Goal: Information Seeking & Learning: Compare options

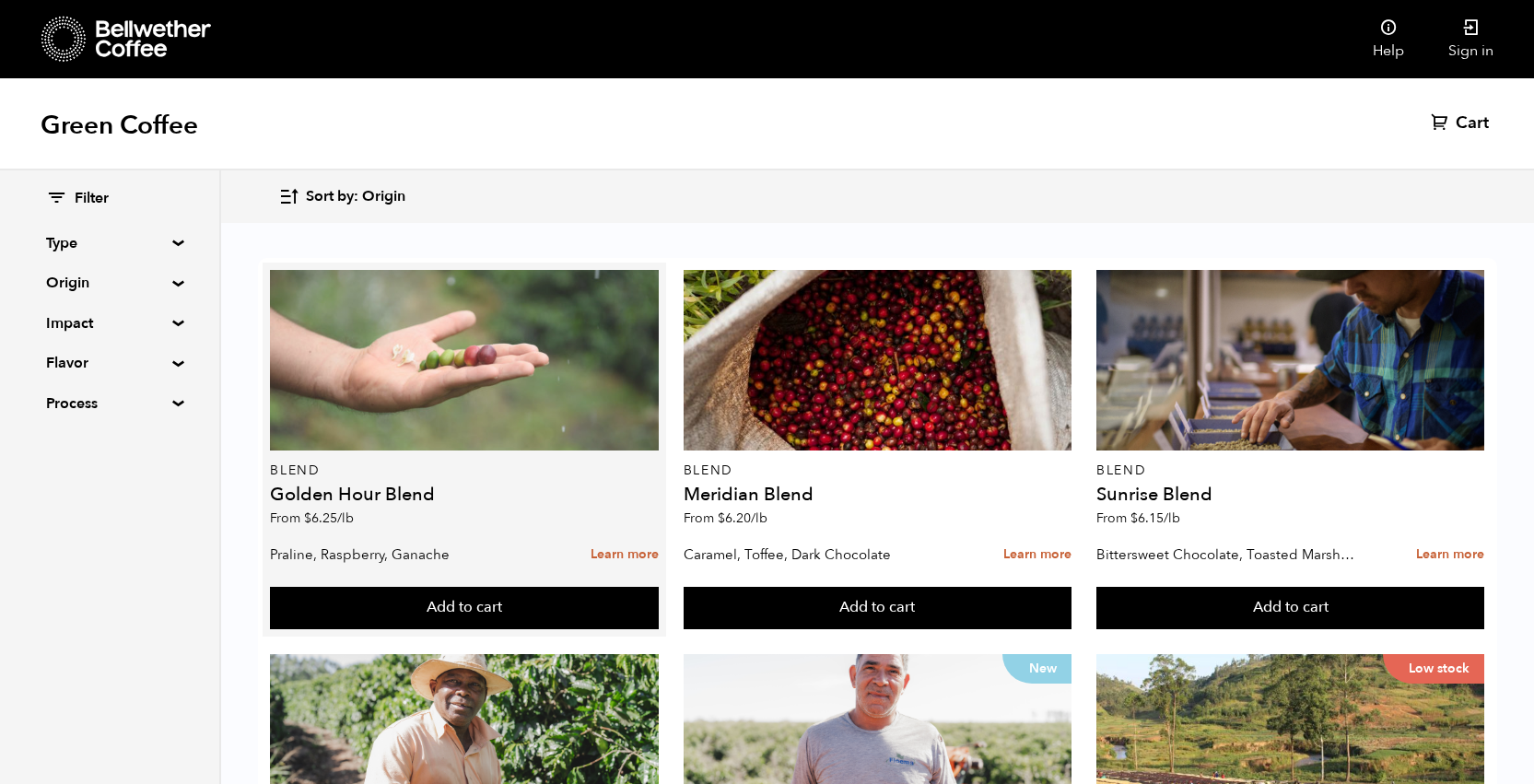
click at [373, 405] on div at bounding box center [465, 361] width 389 height 181
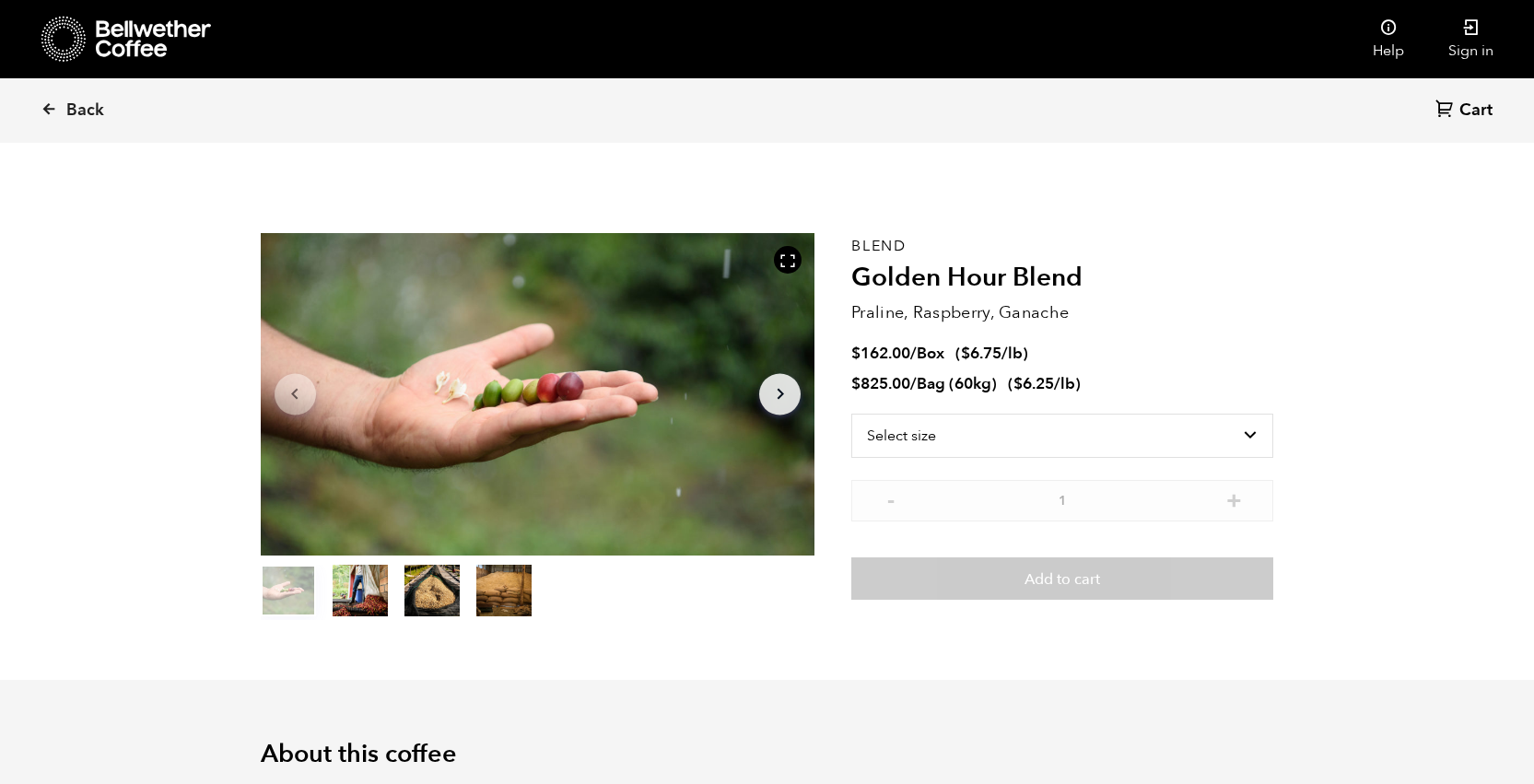
scroll to position [801, 981]
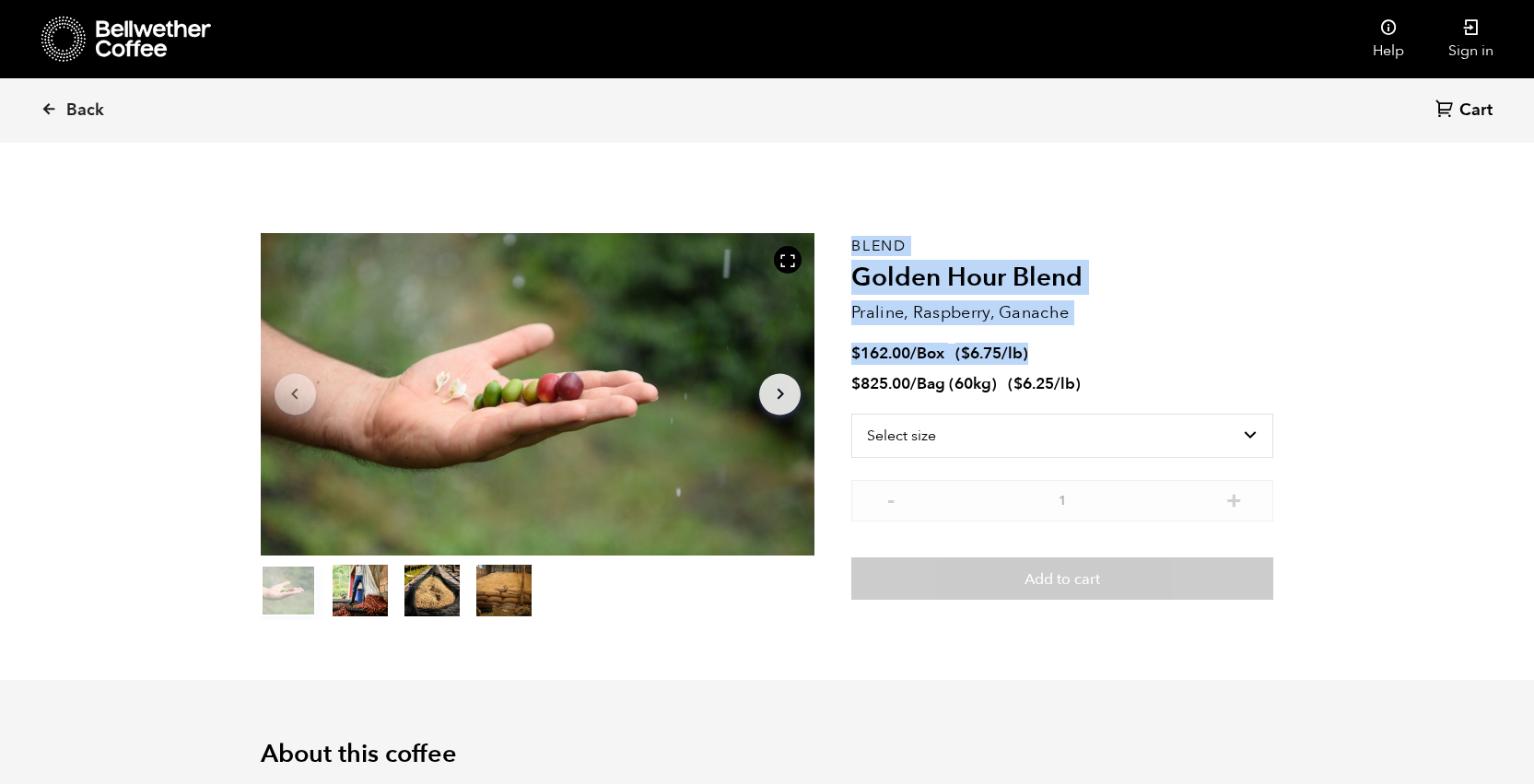
drag, startPoint x: 1036, startPoint y: 353, endPoint x: 824, endPoint y: 358, distance: 212.1
click at [824, 358] on section "Item 1 of 4 Arrow Left Arrow Right item 0 item 1 item 2 item 3 Item 1 of 4 Blen…" at bounding box center [767, 426] width 1106 height 507
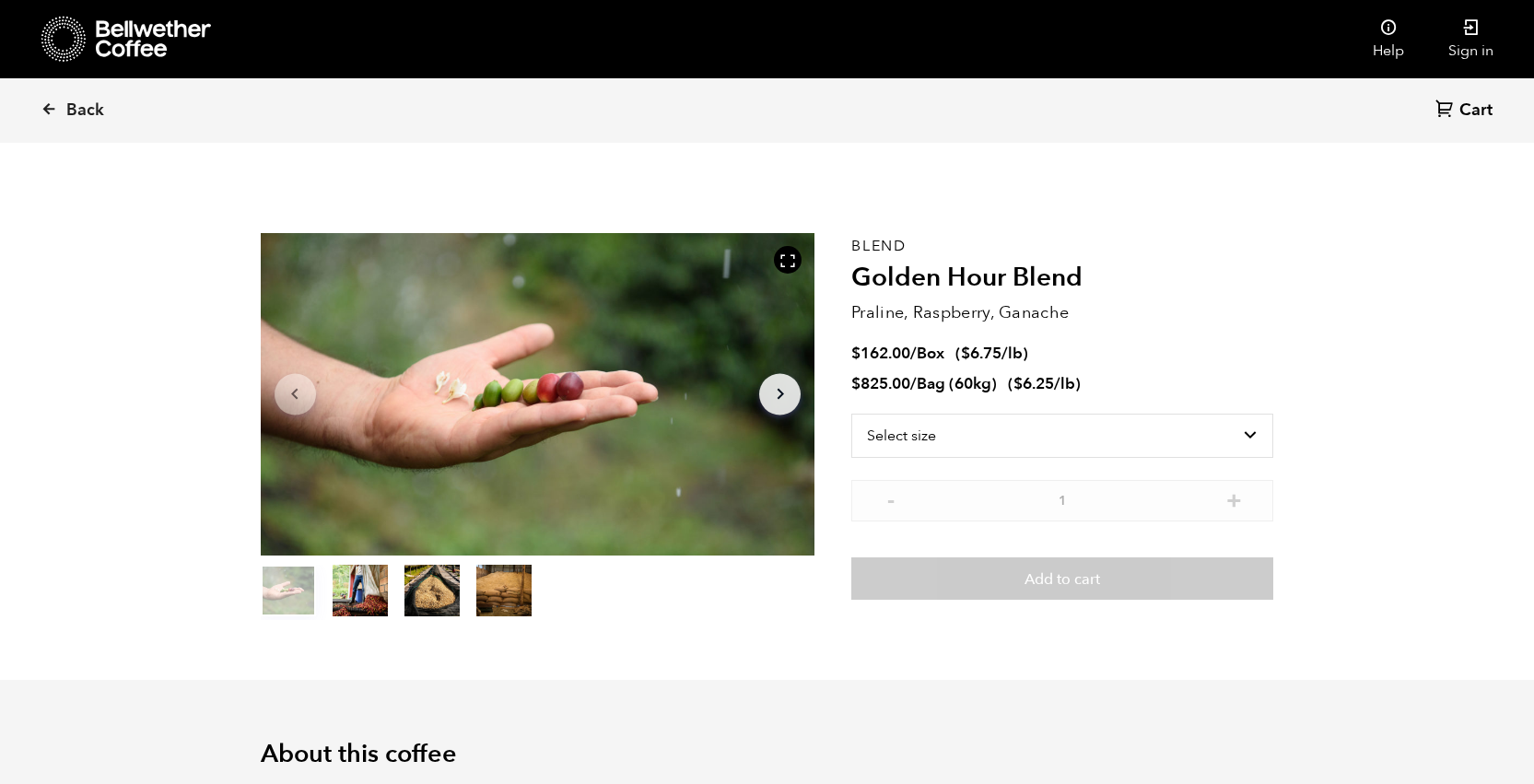
click at [1000, 348] on bdi "$ 6.75" at bounding box center [981, 354] width 40 height 22
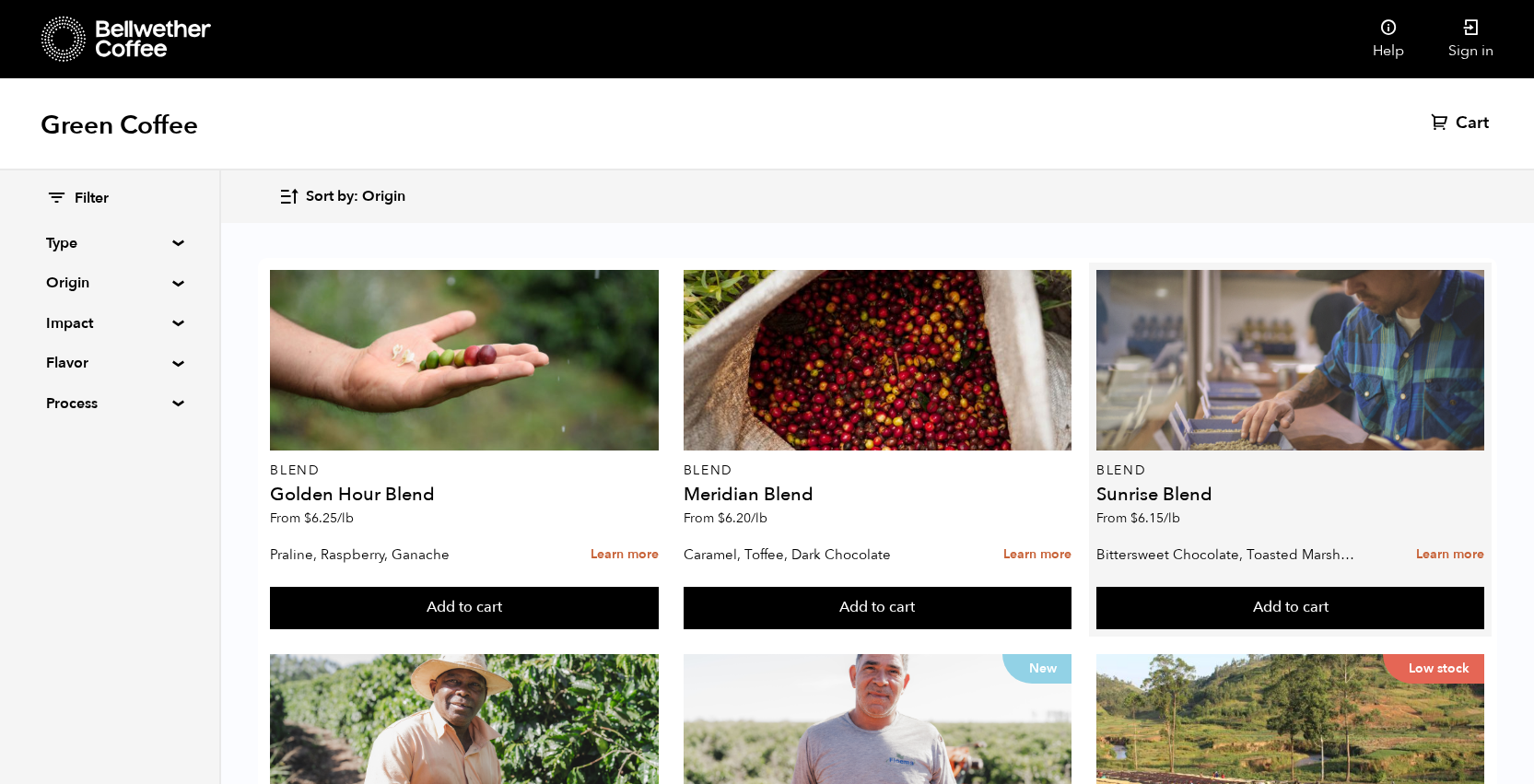
click at [1301, 374] on div at bounding box center [1290, 361] width 389 height 181
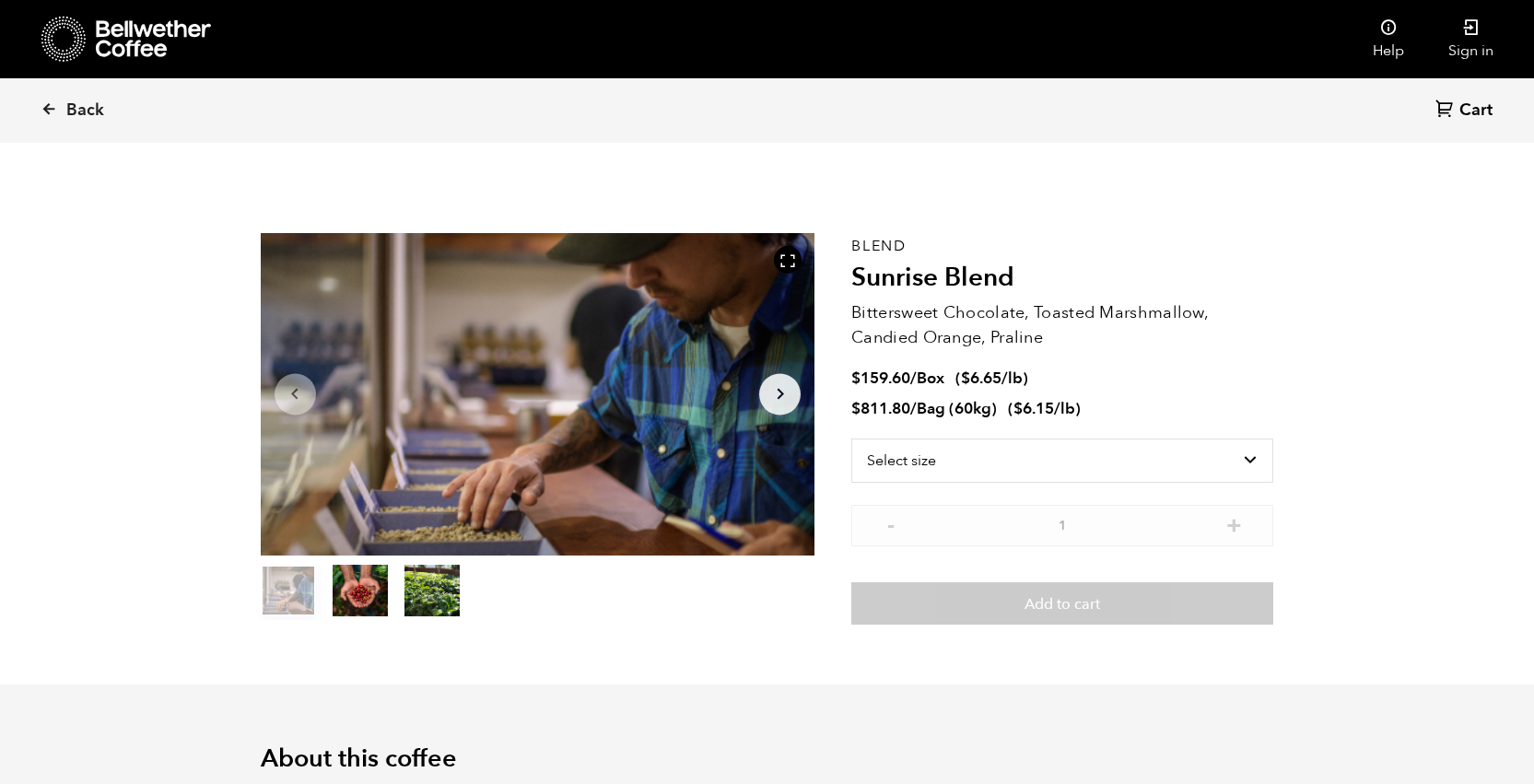
scroll to position [801, 981]
drag, startPoint x: 933, startPoint y: 380, endPoint x: 1054, endPoint y: 372, distance: 121.3
click at [1054, 372] on li "$ 159.60 / Box ( $ 6.65 /lb )" at bounding box center [1061, 379] width 422 height 22
click at [1035, 378] on li "$ 159.60 / Box ( $ 6.65 /lb )" at bounding box center [1061, 379] width 422 height 22
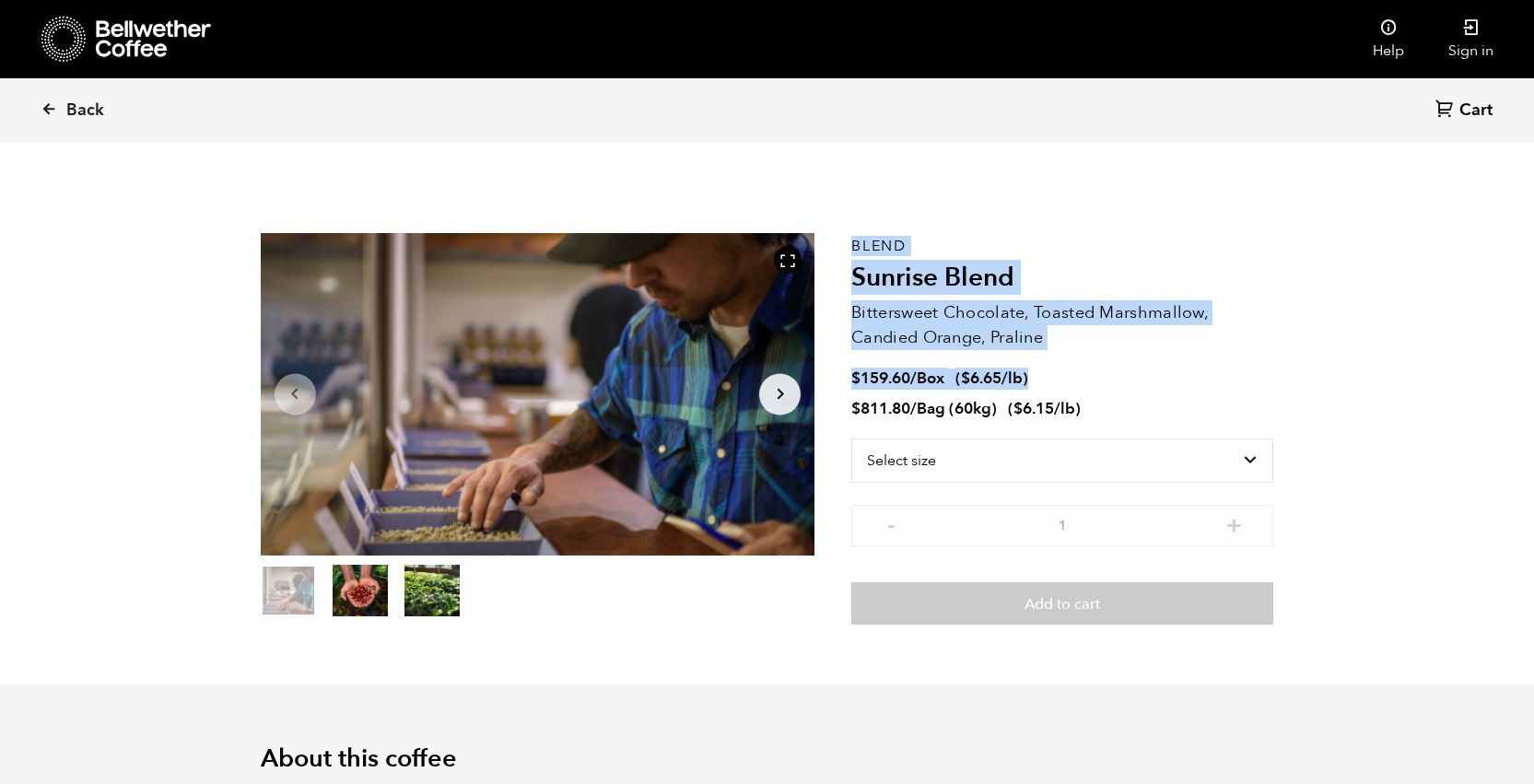
drag, startPoint x: 1037, startPoint y: 376, endPoint x: 850, endPoint y: 379, distance: 187.0
click at [850, 379] on section "Item 1 of 3 Arrow Left Arrow Right item 0 item 1 item 2 Item 1 of 3 Blend Sunri…" at bounding box center [767, 428] width 1106 height 511
click at [1012, 372] on span "/lb" at bounding box center [1012, 378] width 22 height 22
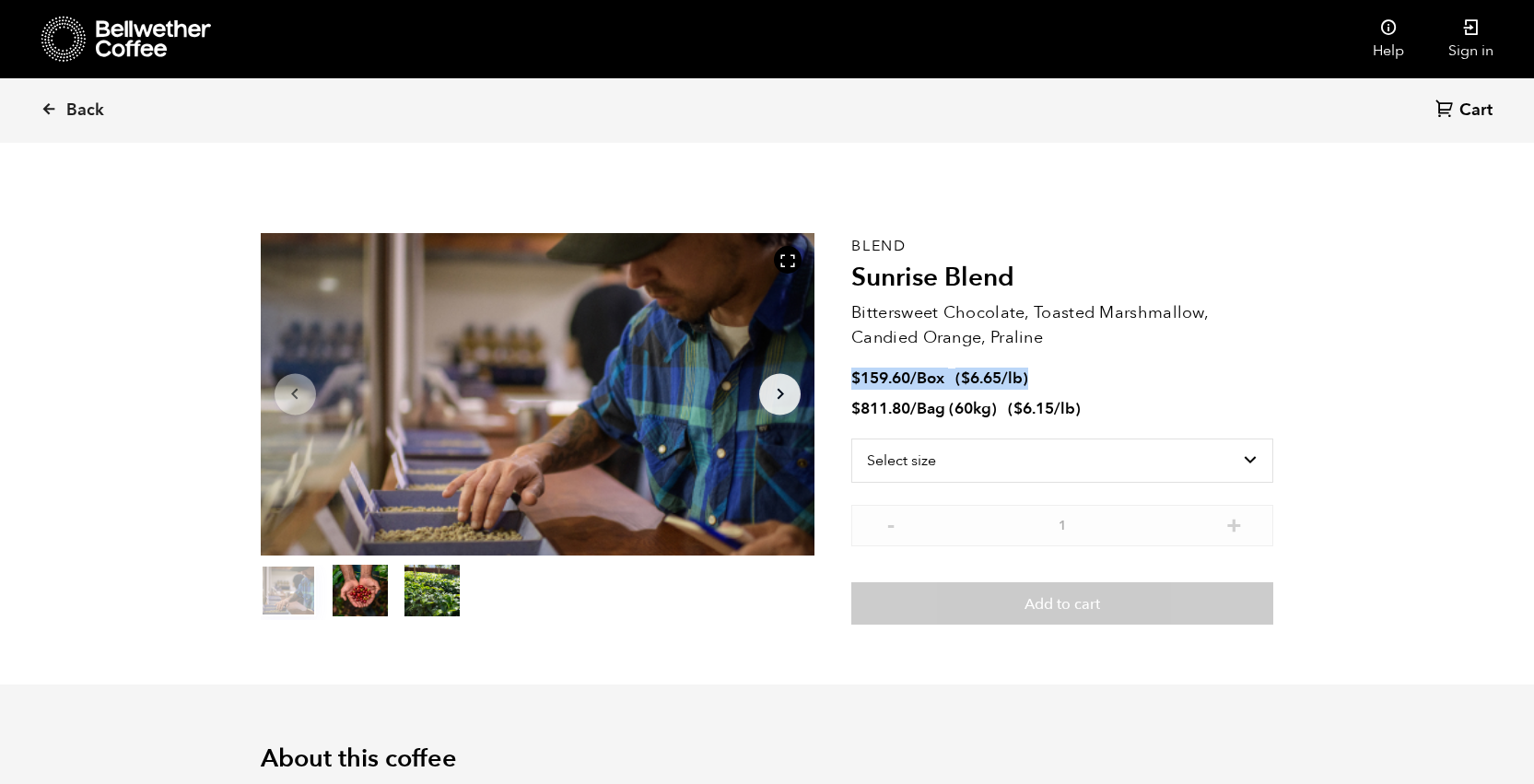
drag, startPoint x: 851, startPoint y: 377, endPoint x: 1036, endPoint y: 377, distance: 185.0
click at [1036, 377] on li "$ 159.60 / Box ( $ 6.65 /lb )" at bounding box center [1061, 379] width 422 height 22
copy span "$ 159.60 / Box ( $ 6.65 /lb )"
click at [916, 408] on span "/" at bounding box center [913, 409] width 7 height 22
drag, startPoint x: 1010, startPoint y: 407, endPoint x: 1084, endPoint y: 406, distance: 74.0
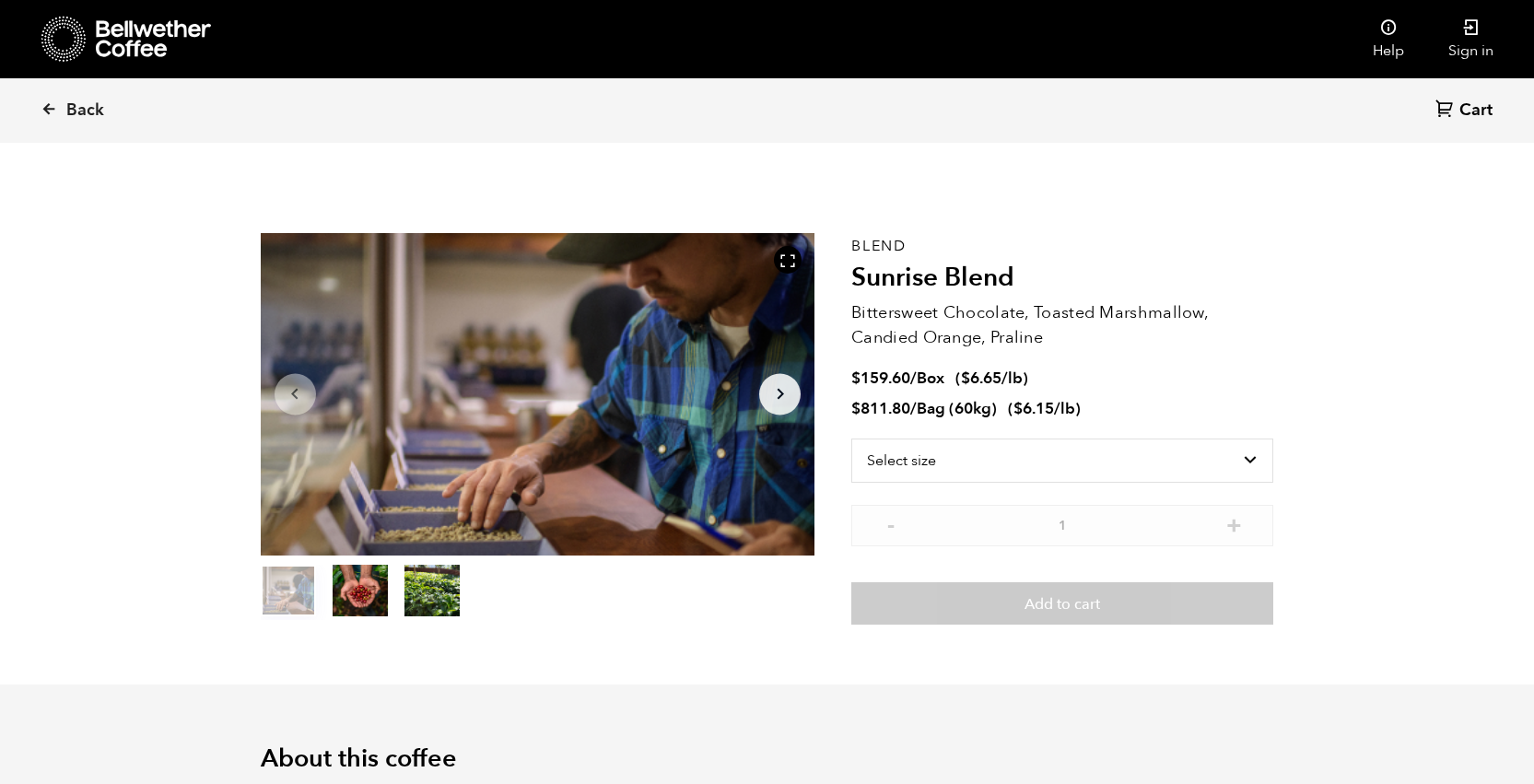
click at [1084, 406] on li "$ 811.80 / Bag (60kg) ( $ 6.15 /lb )" at bounding box center [1061, 410] width 422 height 22
copy span "( $ 6.15 /lb )"
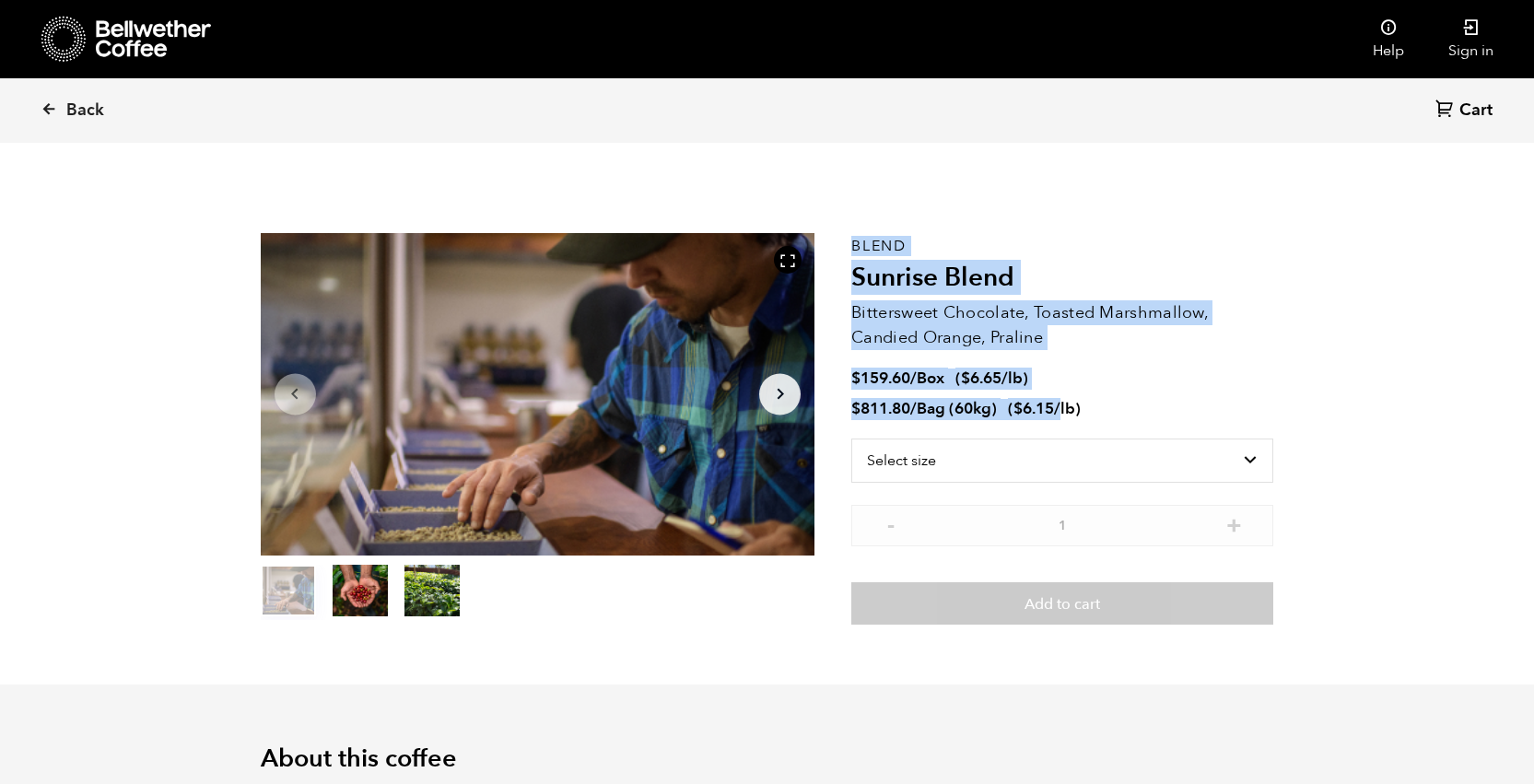
drag, startPoint x: 842, startPoint y: 406, endPoint x: 1062, endPoint y: 415, distance: 220.2
click at [1062, 415] on section "Item 1 of 3 Arrow Left Arrow Right item 0 item 1 item 2 Item 1 of 3 Blend Sunri…" at bounding box center [767, 428] width 1106 height 511
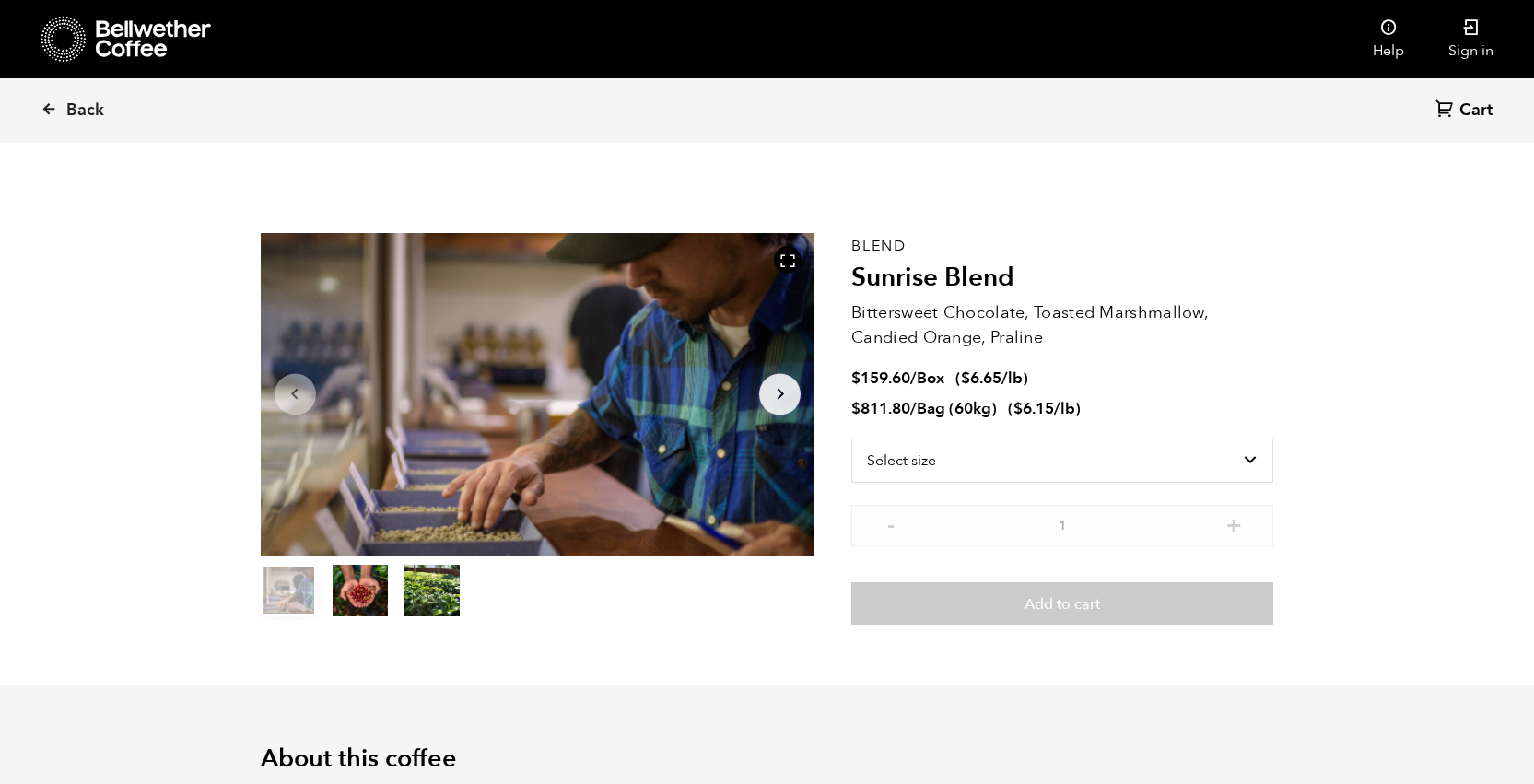
click at [1074, 410] on span "/lb" at bounding box center [1064, 409] width 22 height 22
drag, startPoint x: 1084, startPoint y: 409, endPoint x: 852, endPoint y: 409, distance: 232.0
click at [852, 409] on li "$ 811.80 / Bag (60kg) ( $ 6.15 /lb )" at bounding box center [1061, 410] width 422 height 22
copy span "$ 811.80 / Bag (60kg) ( $ 6.15 /lb )"
click at [1085, 408] on li "$ 811.80 / Bag (60kg) ( $ 6.15 /lb )" at bounding box center [1061, 410] width 422 height 22
